Goal: Task Accomplishment & Management: Manage account settings

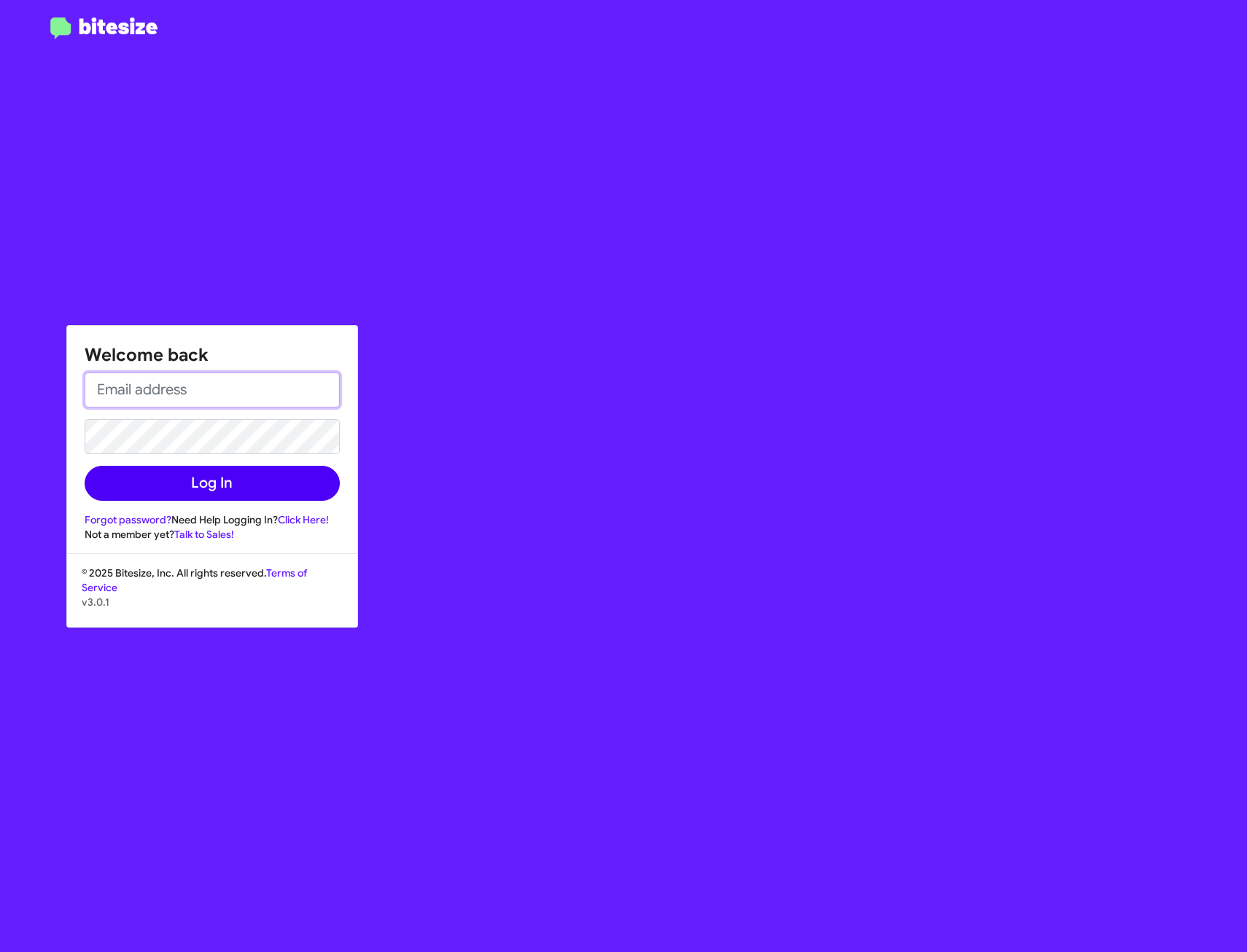
type input "[EMAIL_ADDRESS][DOMAIN_NAME]"
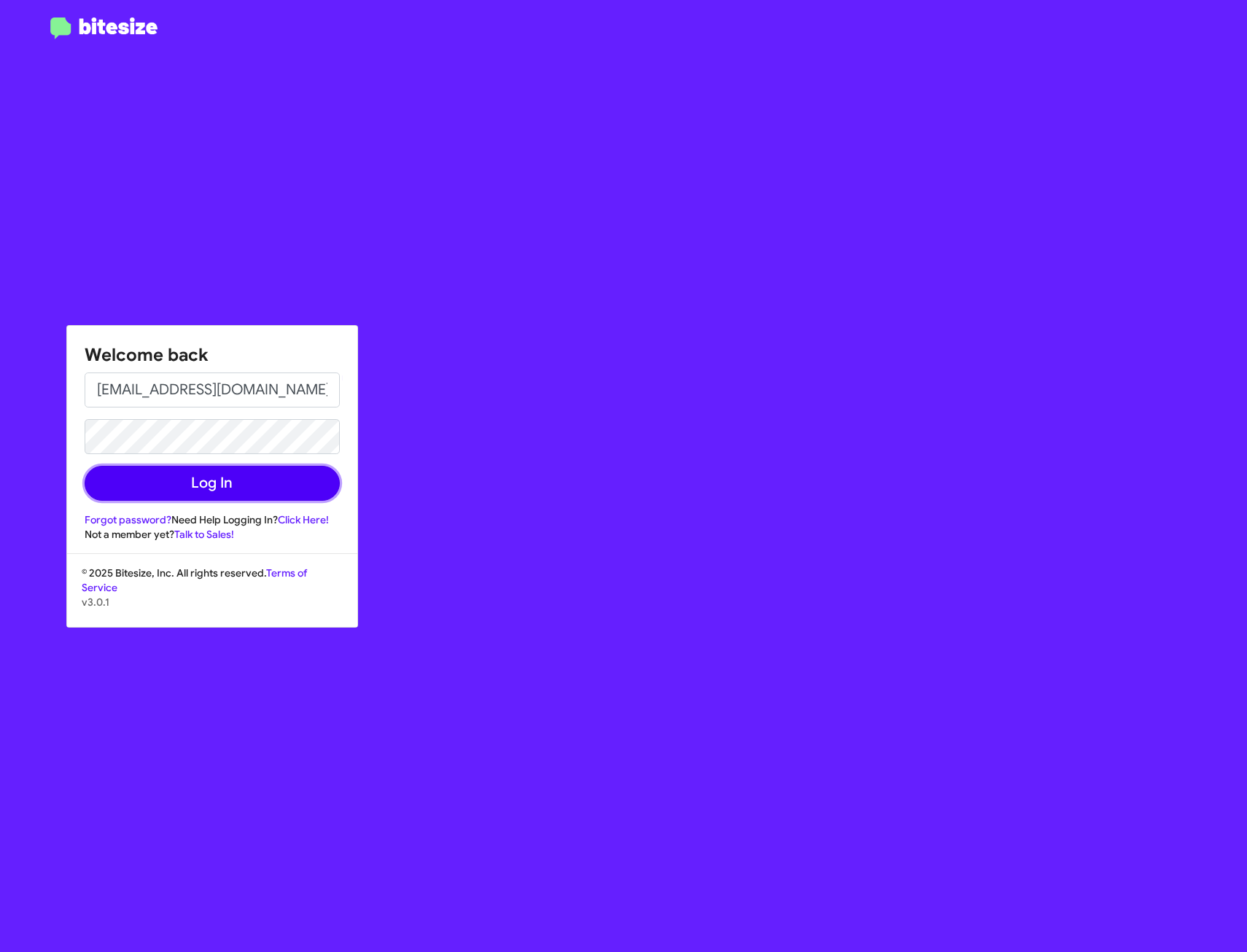
click at [224, 484] on button "Log In" at bounding box center [211, 483] width 255 height 35
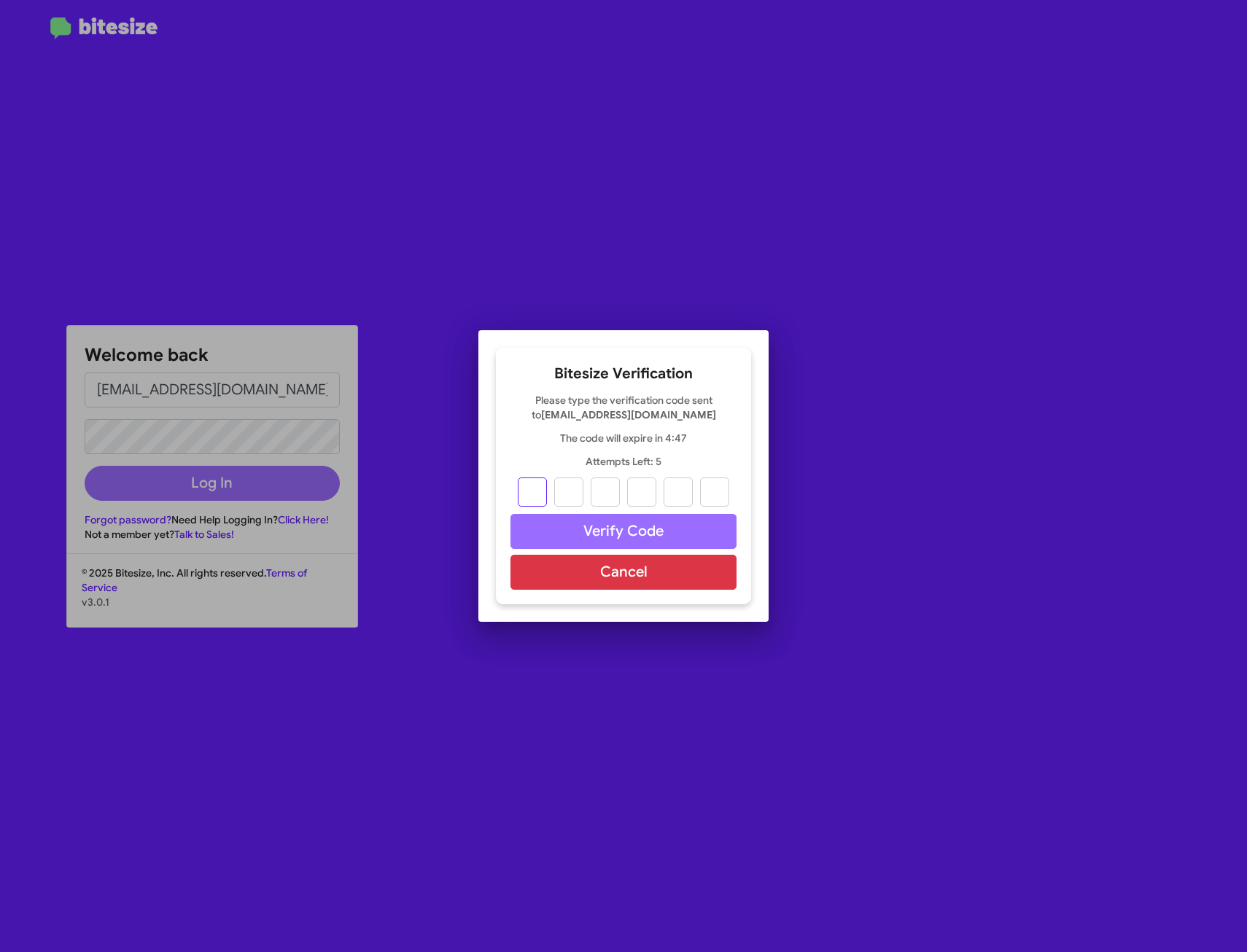
type input "8"
type input "6"
type input "9"
type input "7"
type input "5"
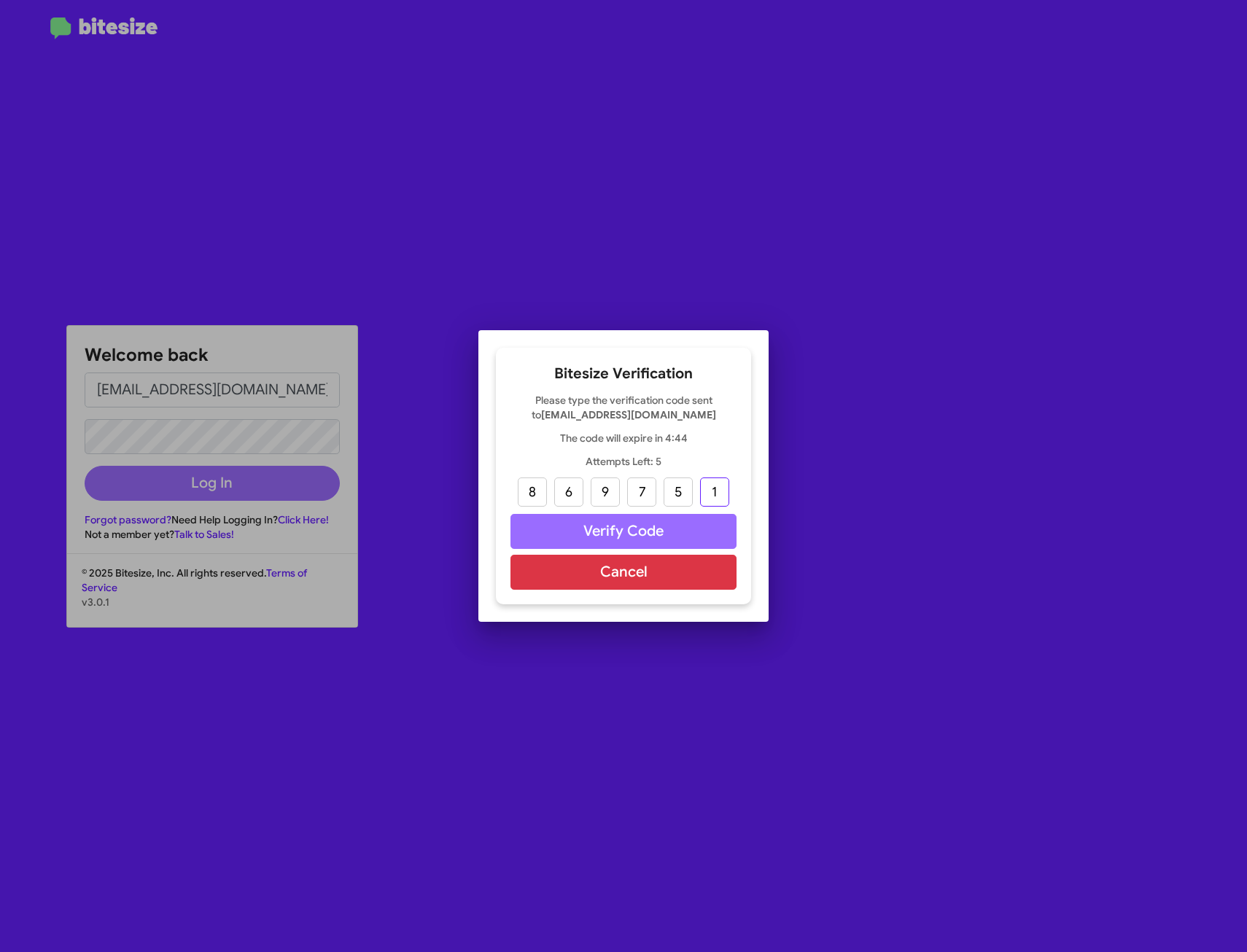
type input "1"
drag, startPoint x: 626, startPoint y: 531, endPoint x: 902, endPoint y: 585, distance: 281.2
click at [626, 531] on button "Verify Code" at bounding box center [623, 531] width 226 height 35
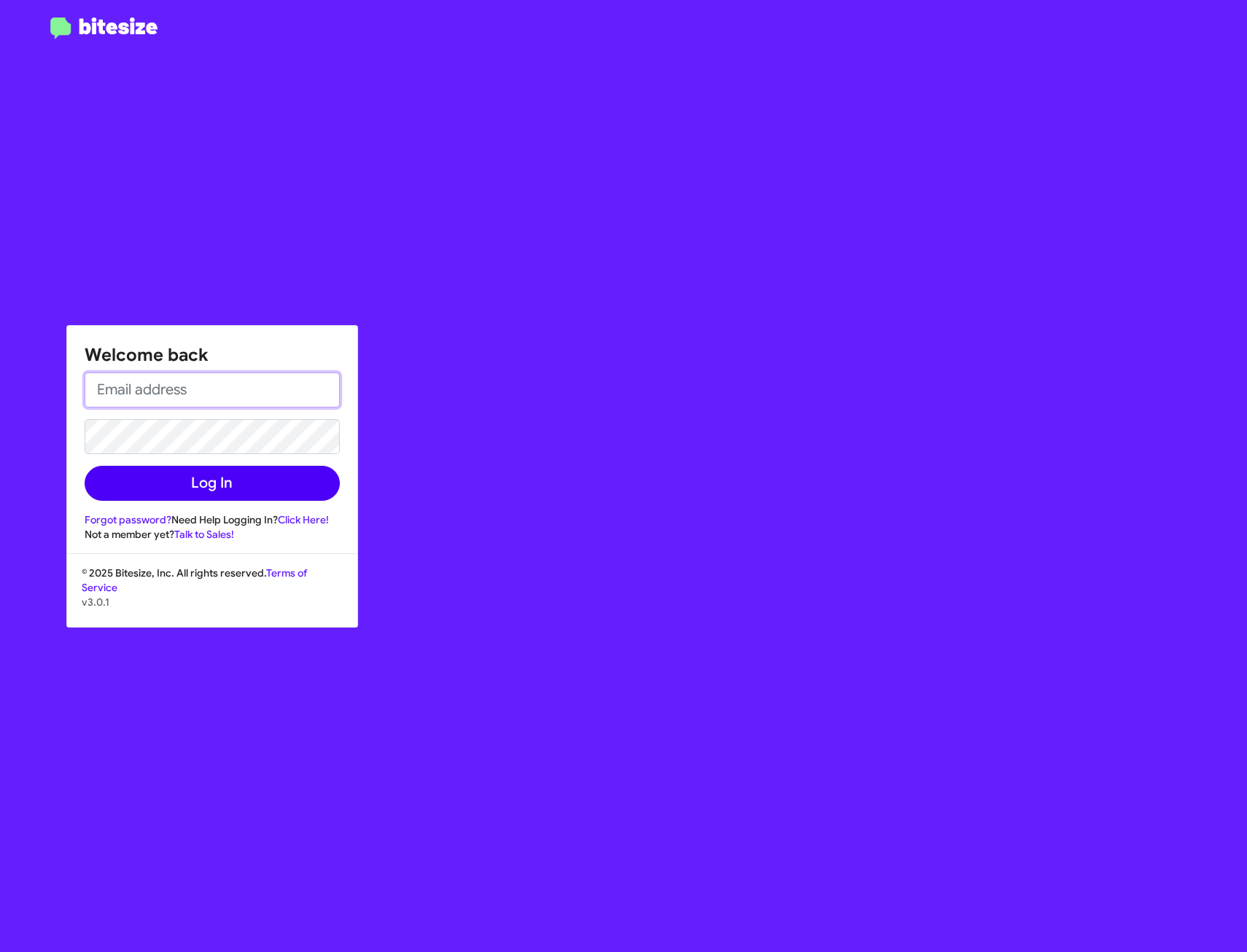
type input "[EMAIL_ADDRESS][DOMAIN_NAME]"
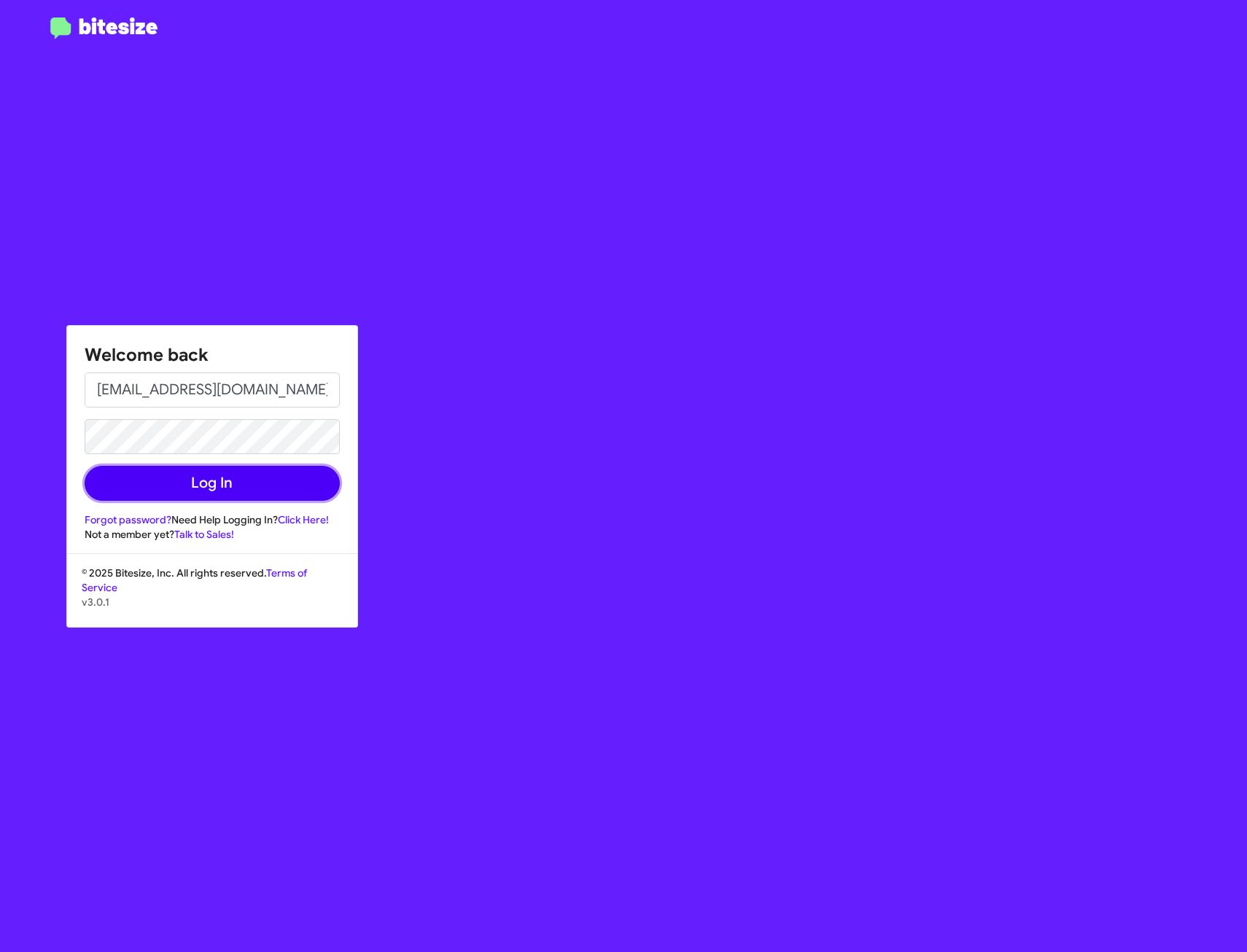
click at [225, 473] on button "Log In" at bounding box center [211, 483] width 255 height 35
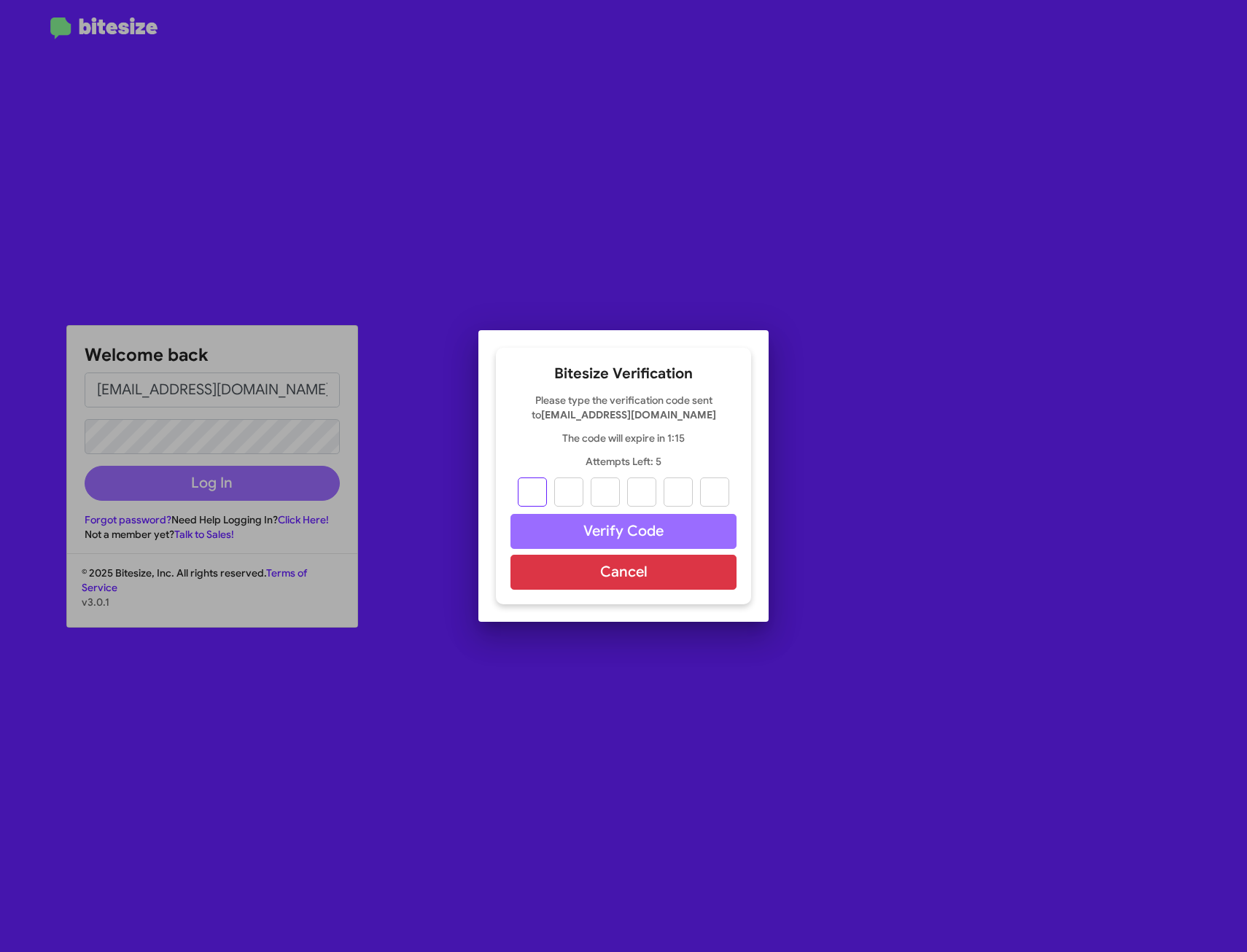
click at [530, 496] on input "text" at bounding box center [532, 492] width 29 height 29
type input "7"
type input "8"
type input "6"
type input "7"
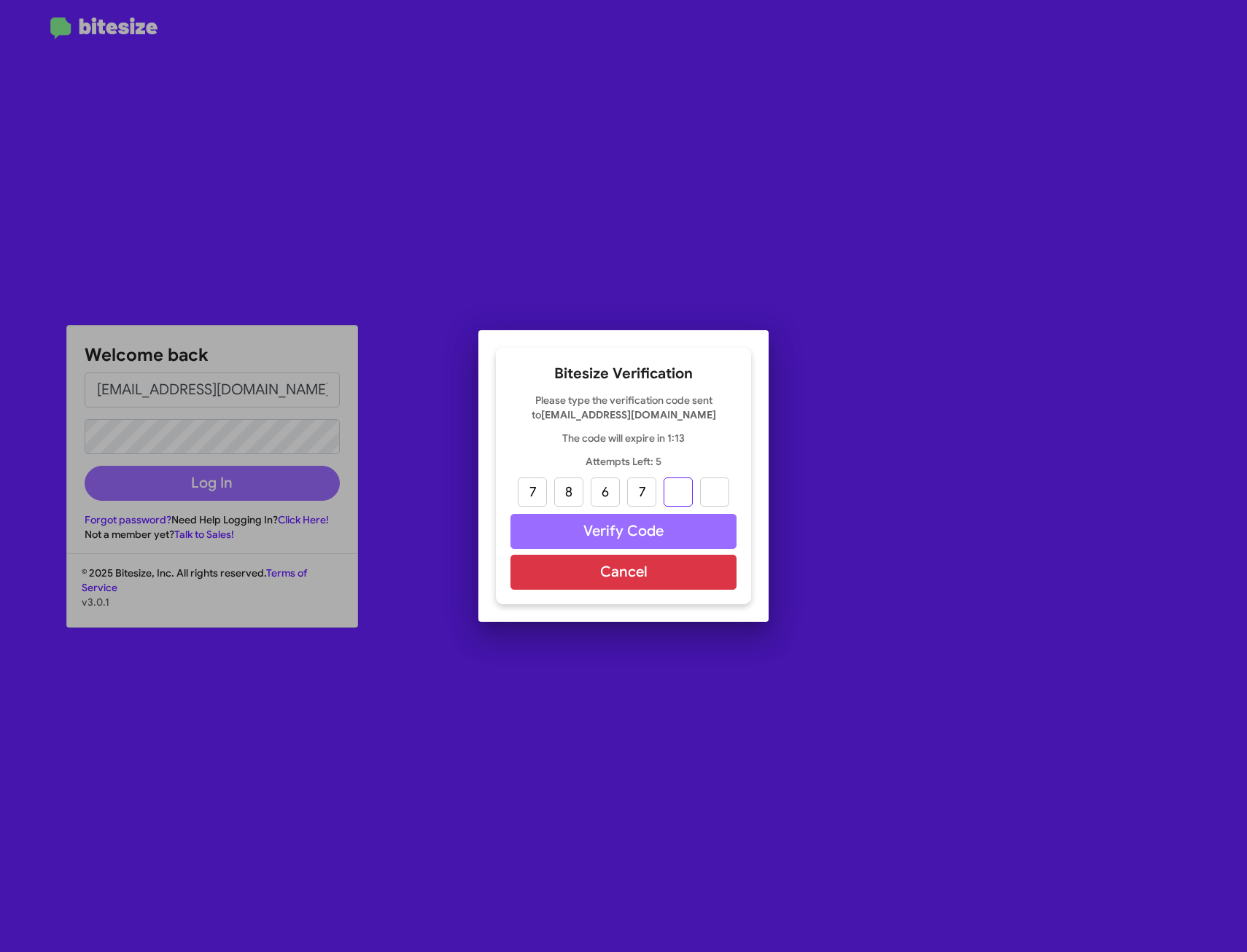
type input "7"
type input "0"
click at [594, 527] on button "Verify Code" at bounding box center [623, 531] width 226 height 35
